Goal: Information Seeking & Learning: Understand process/instructions

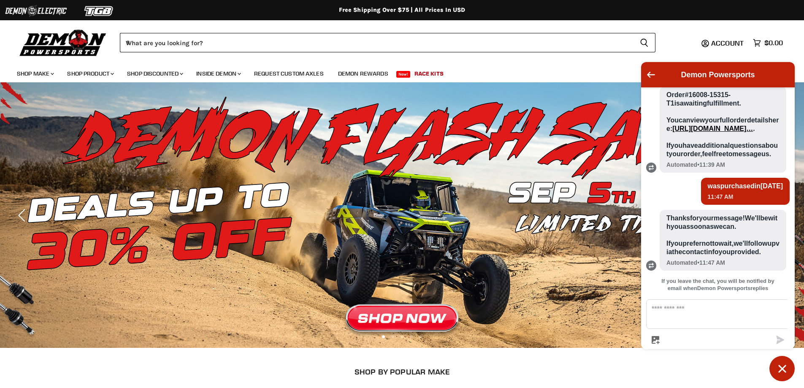
click at [688, 320] on textarea "Message us" at bounding box center [722, 313] width 153 height 29
type textarea "**********"
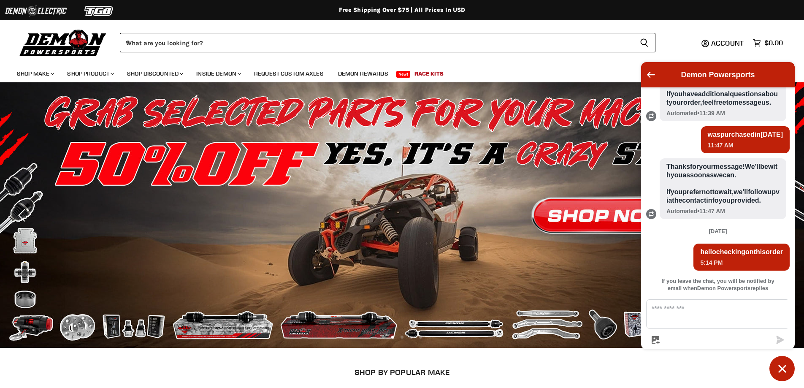
scroll to position [281, 0]
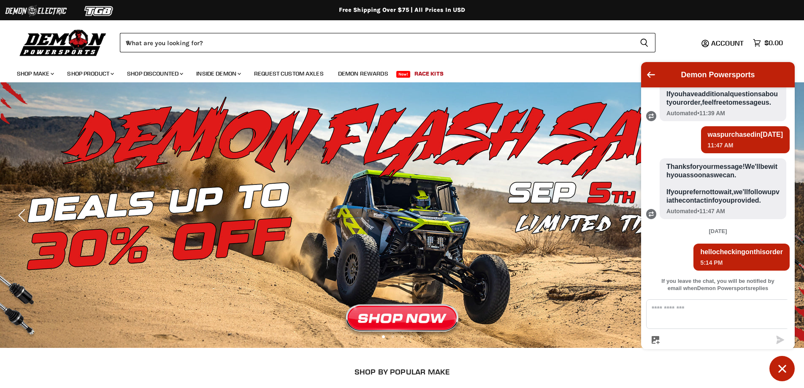
click at [710, 204] on span "Thanks for your message! We'll be with you as soon as we can. If you prefer not…" at bounding box center [722, 183] width 113 height 42
click at [726, 43] on span "Account" at bounding box center [727, 43] width 32 height 8
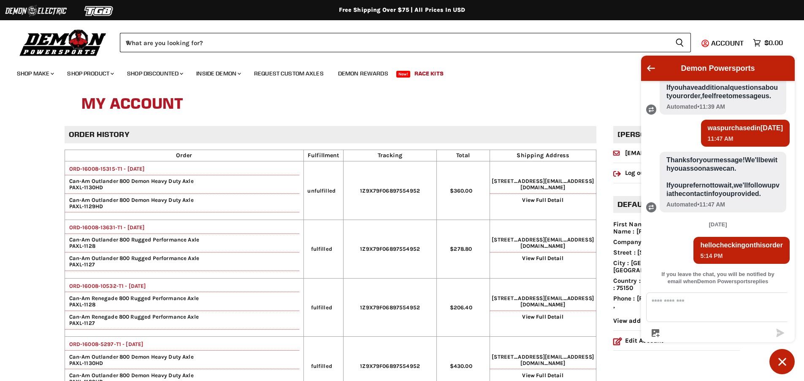
click at [499, 104] on h1 "My Account" at bounding box center [401, 104] width 641 height 27
click at [647, 69] on icon "Go back to the main screen" at bounding box center [651, 68] width 8 height 6
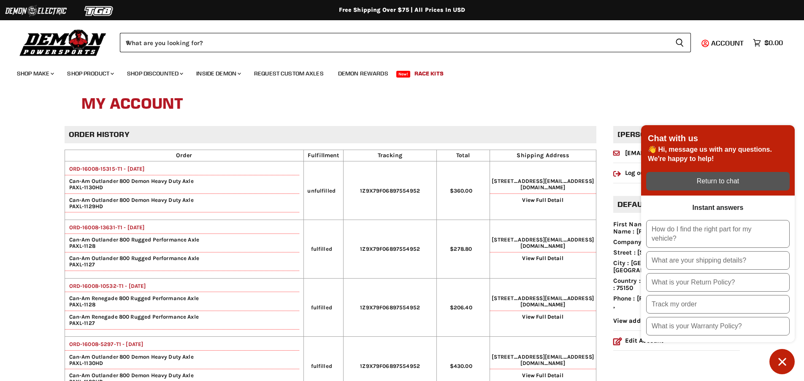
click at [591, 81] on ul "Shop Make Chevron down icon Polaris Parts Chevron down icon Polaris RZR Parts P…" at bounding box center [396, 72] width 770 height 21
click at [779, 362] on icon "Chat window" at bounding box center [781, 362] width 13 height 13
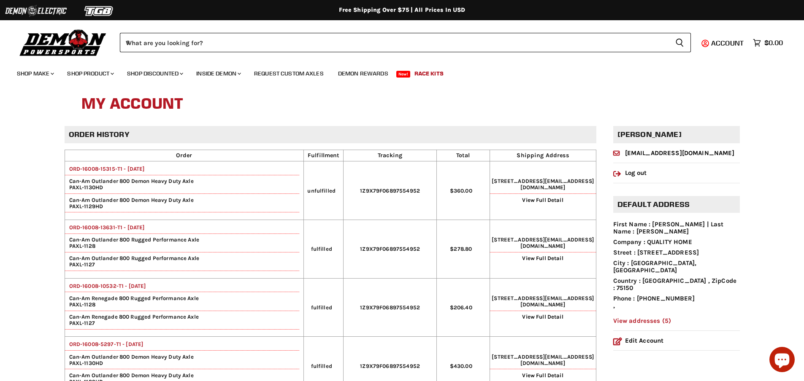
click at [623, 317] on link "View addresses (5)" at bounding box center [642, 321] width 58 height 8
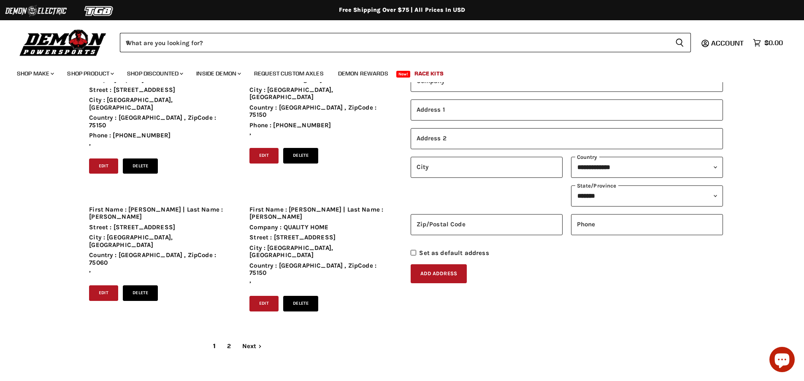
scroll to position [127, 0]
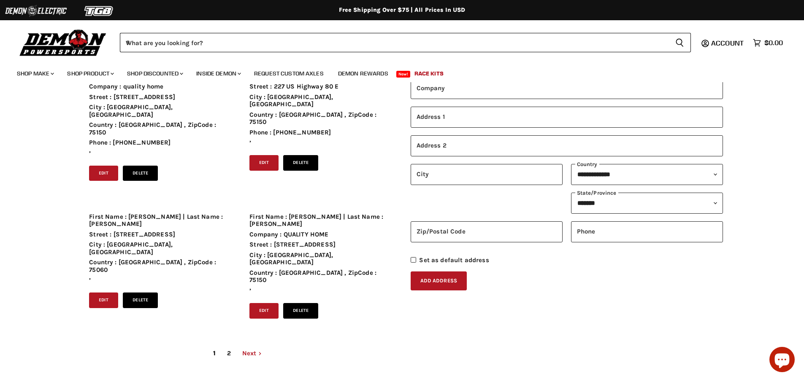
click at [252, 346] on link "Next Chevron down icon" at bounding box center [251, 353] width 29 height 15
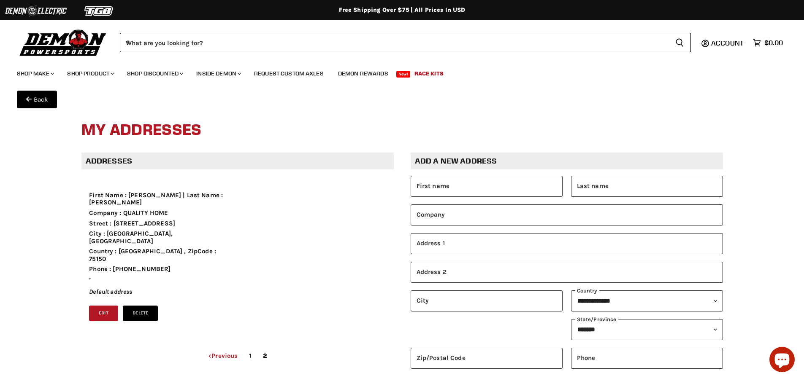
click at [223, 349] on link "Chevron down icon Previous" at bounding box center [222, 356] width 39 height 15
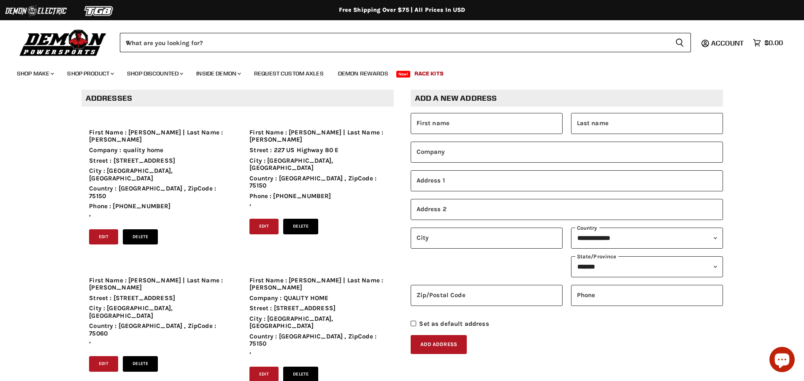
scroll to position [295, 0]
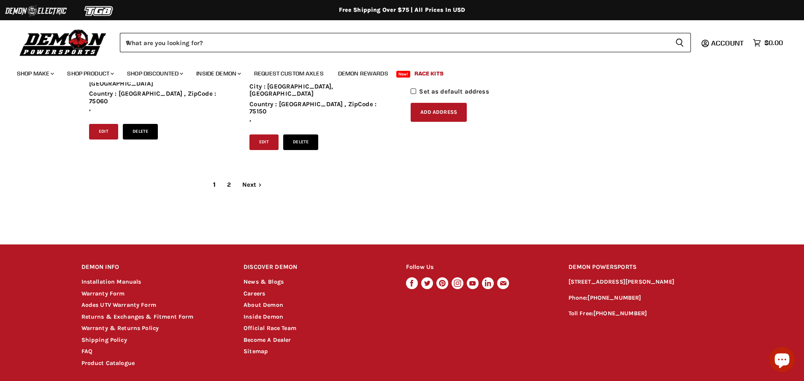
click at [578, 294] on p "Phone: 905-881-9510" at bounding box center [645, 299] width 154 height 10
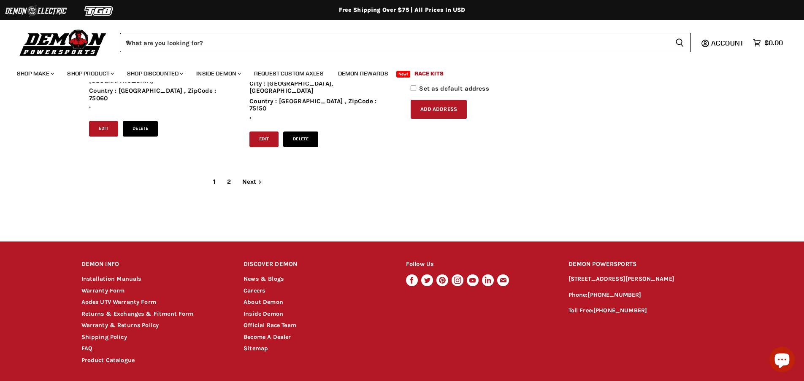
click at [324, 338] on footer "DEMON INFO Chevron down icon Installation Manuals Warranty Form Aodes UTV Warra…" at bounding box center [402, 333] width 804 height 183
click at [321, 385] on link "Refund policy" at bounding box center [326, 388] width 36 height 6
